Goal: Information Seeking & Learning: Learn about a topic

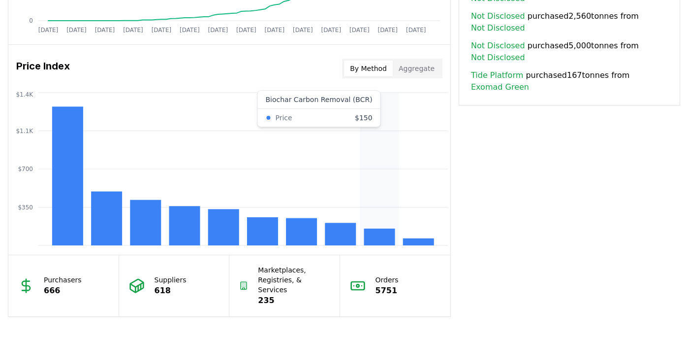
scroll to position [777, 0]
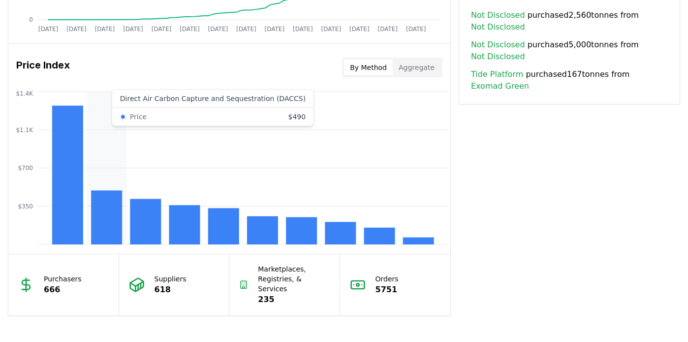
click at [94, 96] on icon "$350 $700 $1.1K $1.4K" at bounding box center [229, 167] width 442 height 157
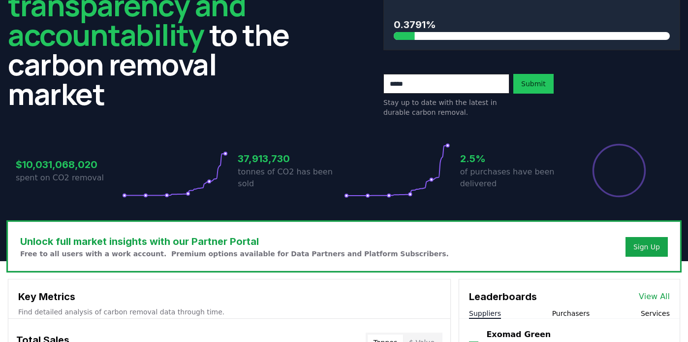
scroll to position [0, 0]
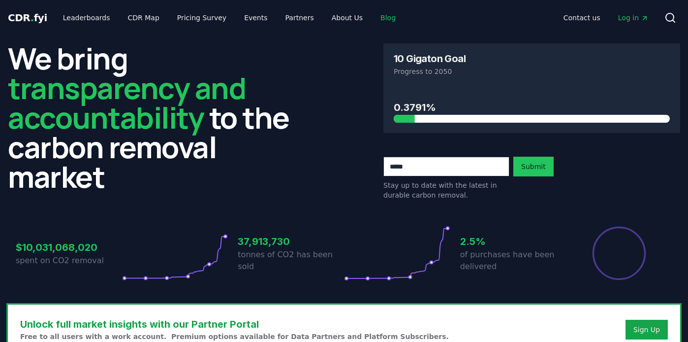
click at [373, 17] on link "Blog" at bounding box center [388, 18] width 31 height 18
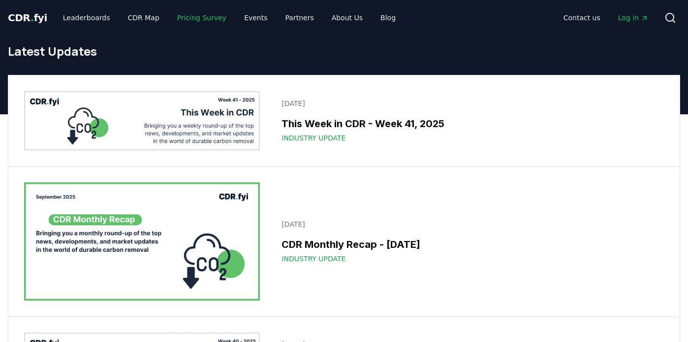
click at [191, 19] on link "Pricing Survey" at bounding box center [201, 18] width 65 height 18
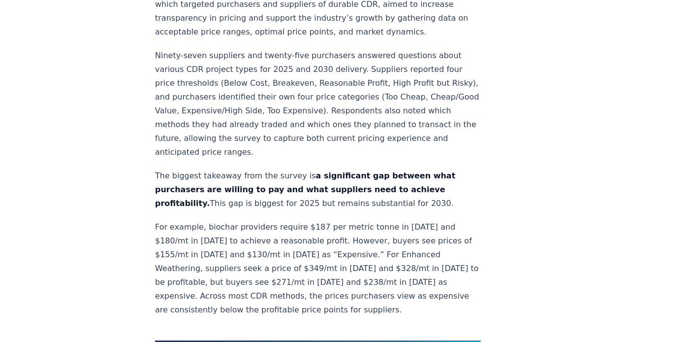
scroll to position [514, 0]
drag, startPoint x: 296, startPoint y: 126, endPoint x: 311, endPoint y: 126, distance: 15.3
click at [311, 219] on p "For example, biochar providers require $187 per metric tonne in 2025 and $180/m…" at bounding box center [318, 267] width 326 height 96
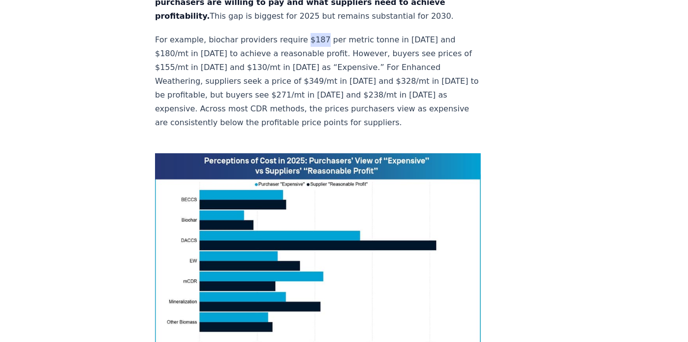
scroll to position [684, 0]
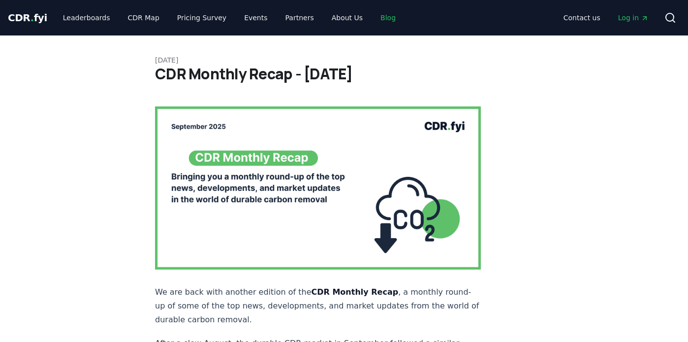
click at [373, 19] on link "Blog" at bounding box center [388, 18] width 31 height 18
click at [676, 17] on icon at bounding box center [670, 18] width 12 height 12
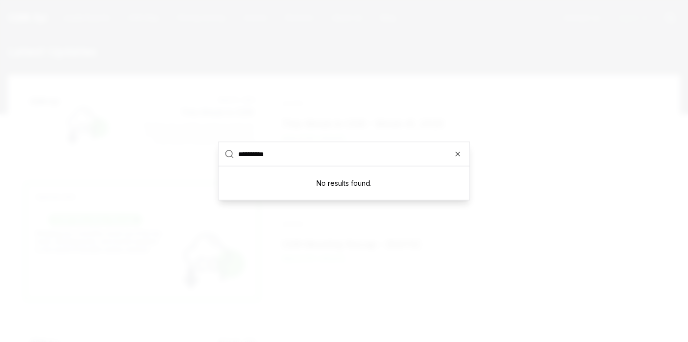
click at [294, 151] on input "**********" at bounding box center [350, 154] width 225 height 24
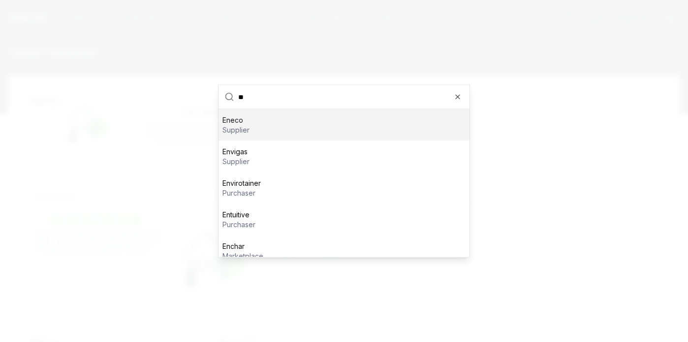
type input "*"
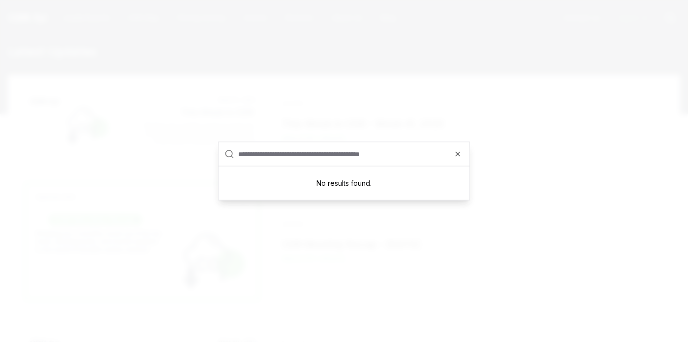
click at [176, 128] on div at bounding box center [344, 171] width 688 height 342
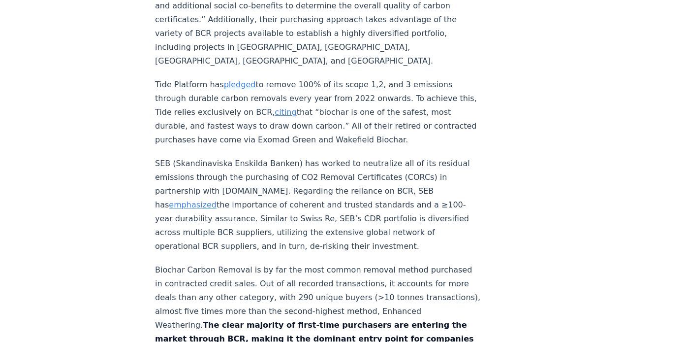
scroll to position [4801, 0]
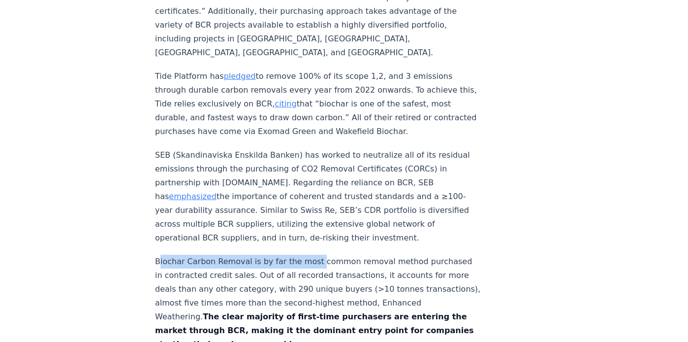
drag, startPoint x: 158, startPoint y: 66, endPoint x: 308, endPoint y: 62, distance: 149.7
click at [308, 254] on p "Biochar Carbon Removal is by far the most common removal method purchased in co…" at bounding box center [318, 302] width 326 height 96
click at [310, 254] on p "Biochar Carbon Removal is by far the most common removal method purchased in co…" at bounding box center [318, 302] width 326 height 96
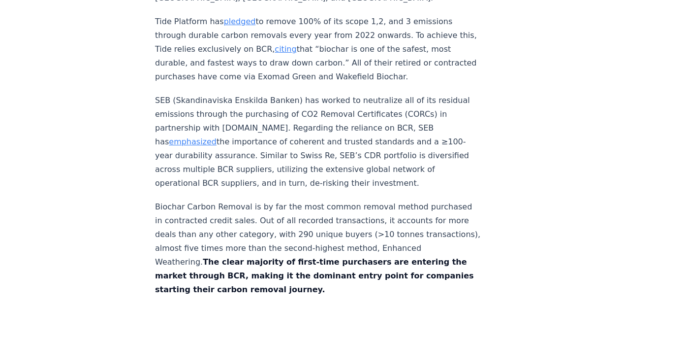
scroll to position [4857, 0]
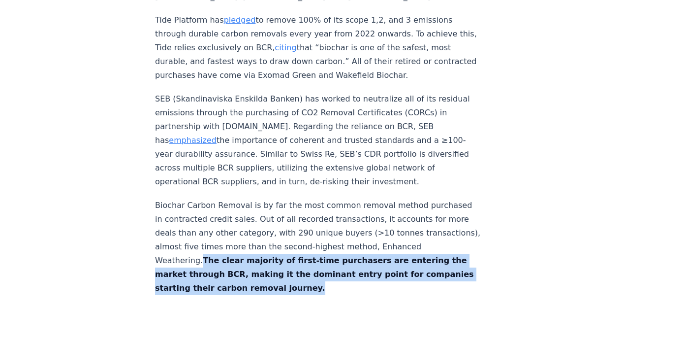
drag, startPoint x: 386, startPoint y: 81, endPoint x: 379, endPoint y: 54, distance: 27.9
click at [379, 198] on p "Biochar Carbon Removal is by far the most common removal method purchased in co…" at bounding box center [318, 246] width 326 height 96
copy strong "The clear majority of first-time purchasers are entering the market through BCR…"
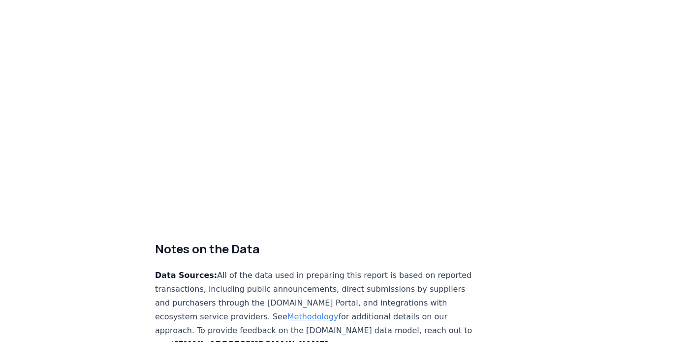
scroll to position [6193, 0]
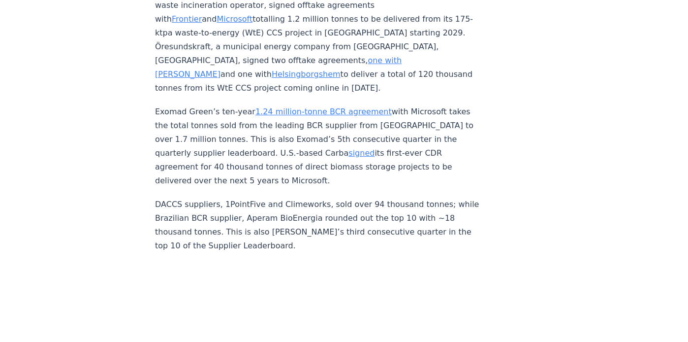
scroll to position [3576, 0]
